Goal: Information Seeking & Learning: Check status

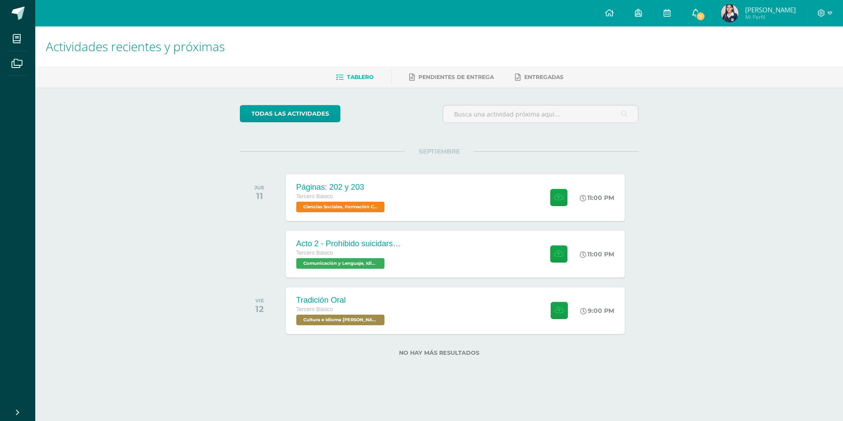
click at [703, 7] on link "7" at bounding box center [696, 13] width 28 height 26
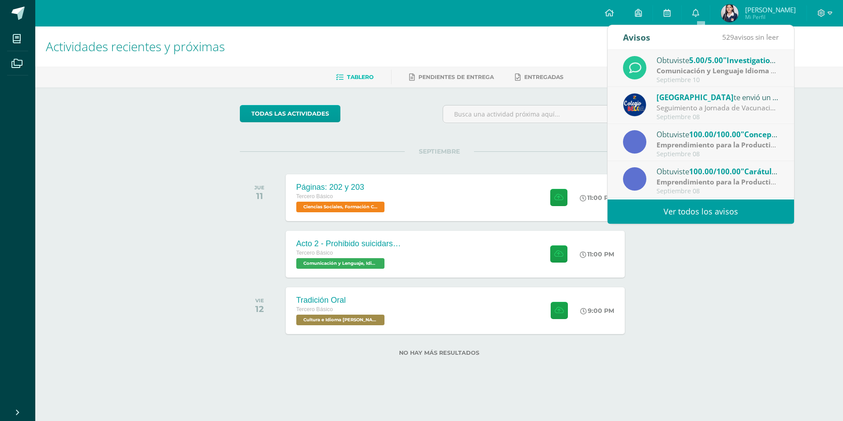
click at [688, 67] on strong "Comunicación y Lenguaje Idioma Extranjero Inglés" at bounding box center [742, 71] width 172 height 10
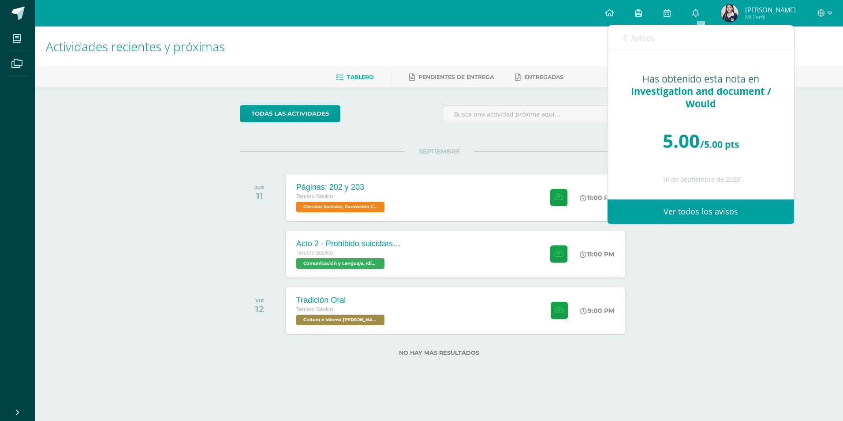
click at [626, 38] on icon at bounding box center [625, 37] width 4 height 7
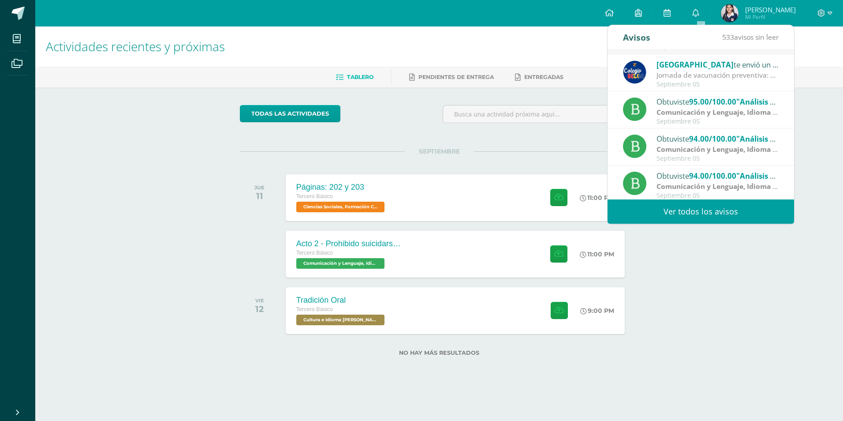
scroll to position [147, 0]
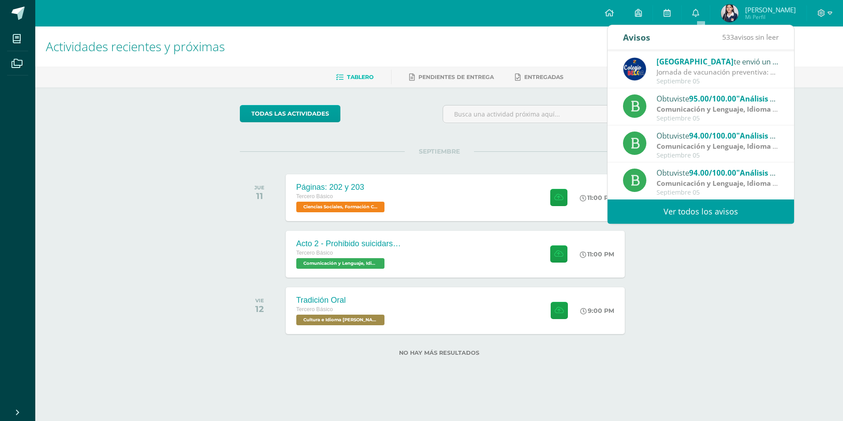
click at [725, 212] on link "Ver todos los avisos" at bounding box center [701, 211] width 186 height 24
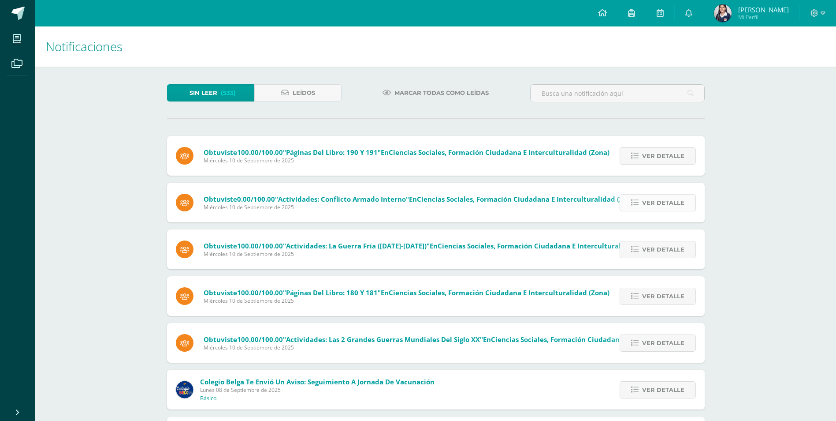
click at [683, 204] on span "Ver detalle" at bounding box center [663, 202] width 42 height 16
